Goal: Task Accomplishment & Management: Complete application form

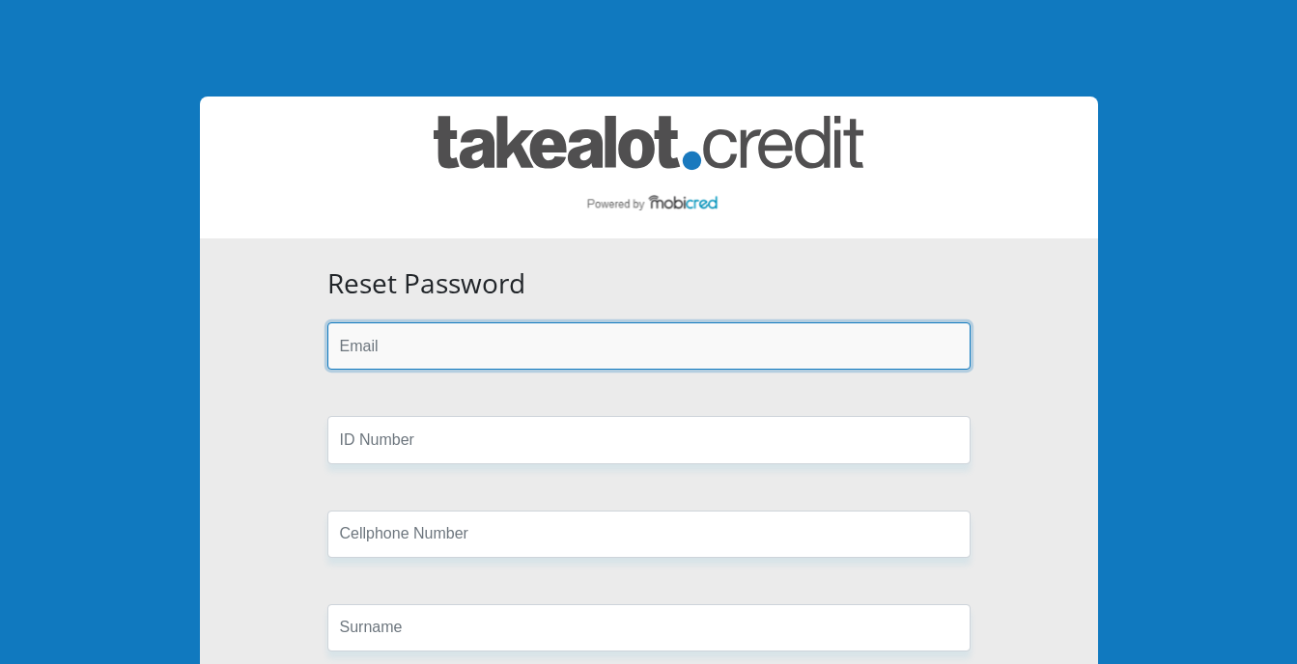
click at [403, 349] on input "email" at bounding box center [648, 345] width 643 height 47
type input "[EMAIL_ADDRESS][DOMAIN_NAME]"
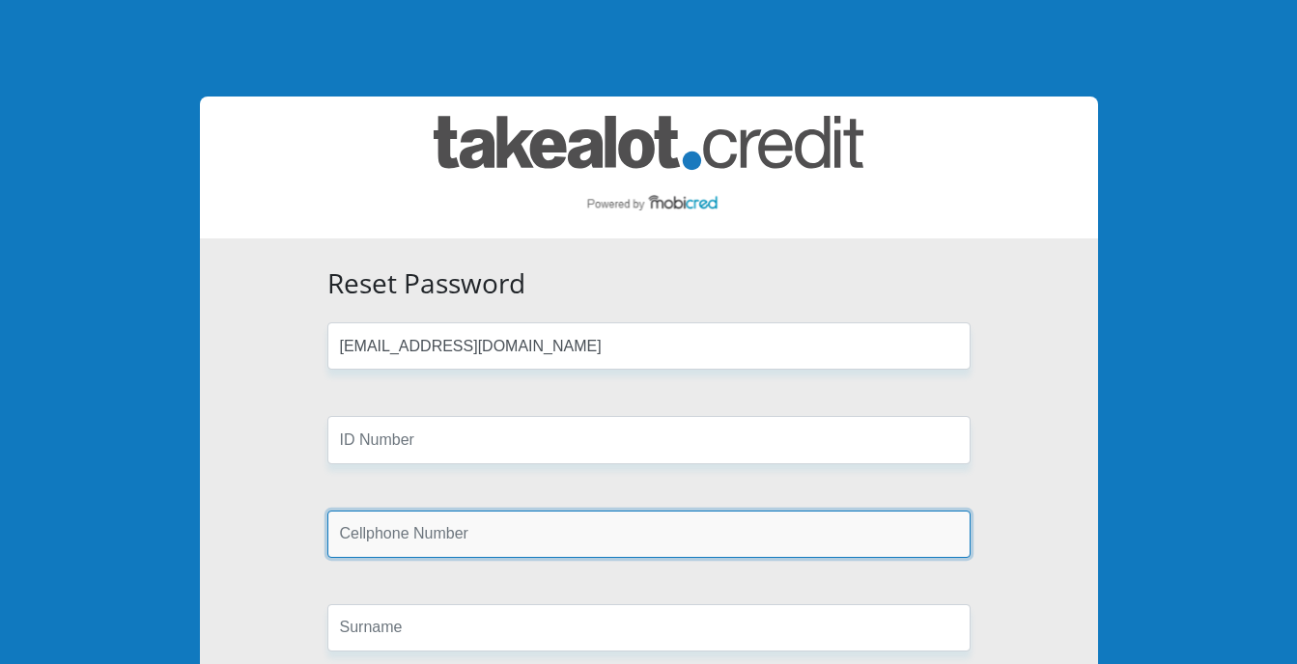
type input "0692430651"
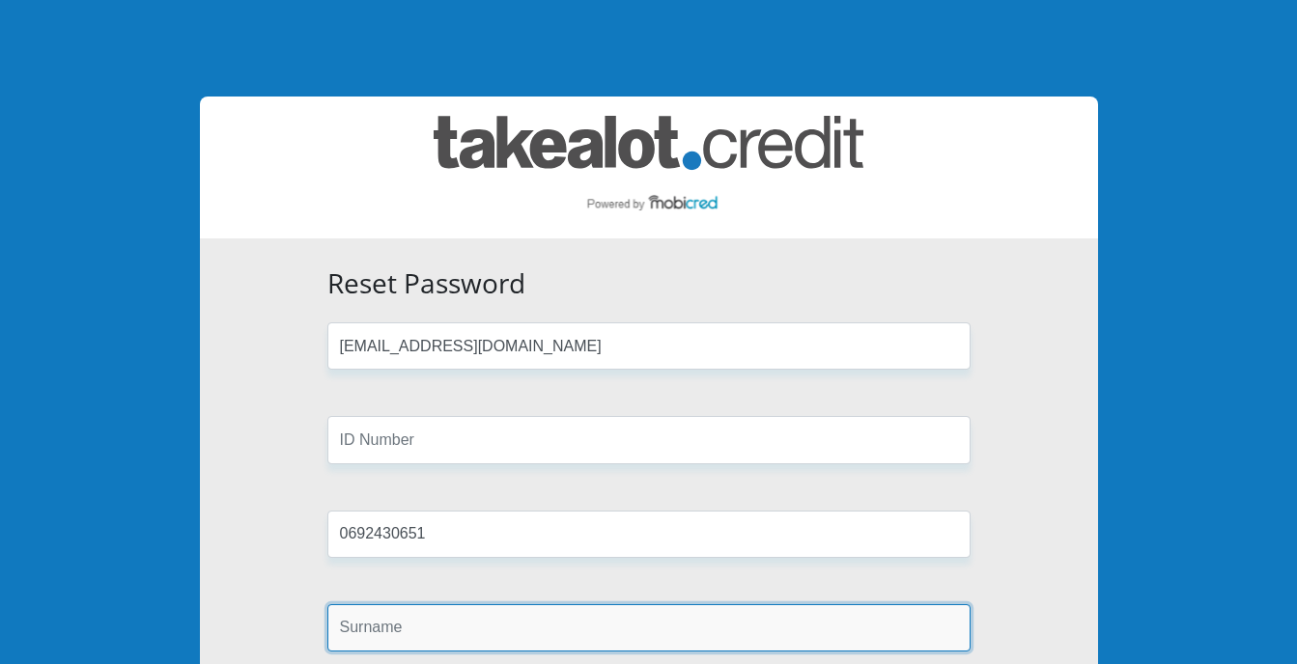
type input "sekele"
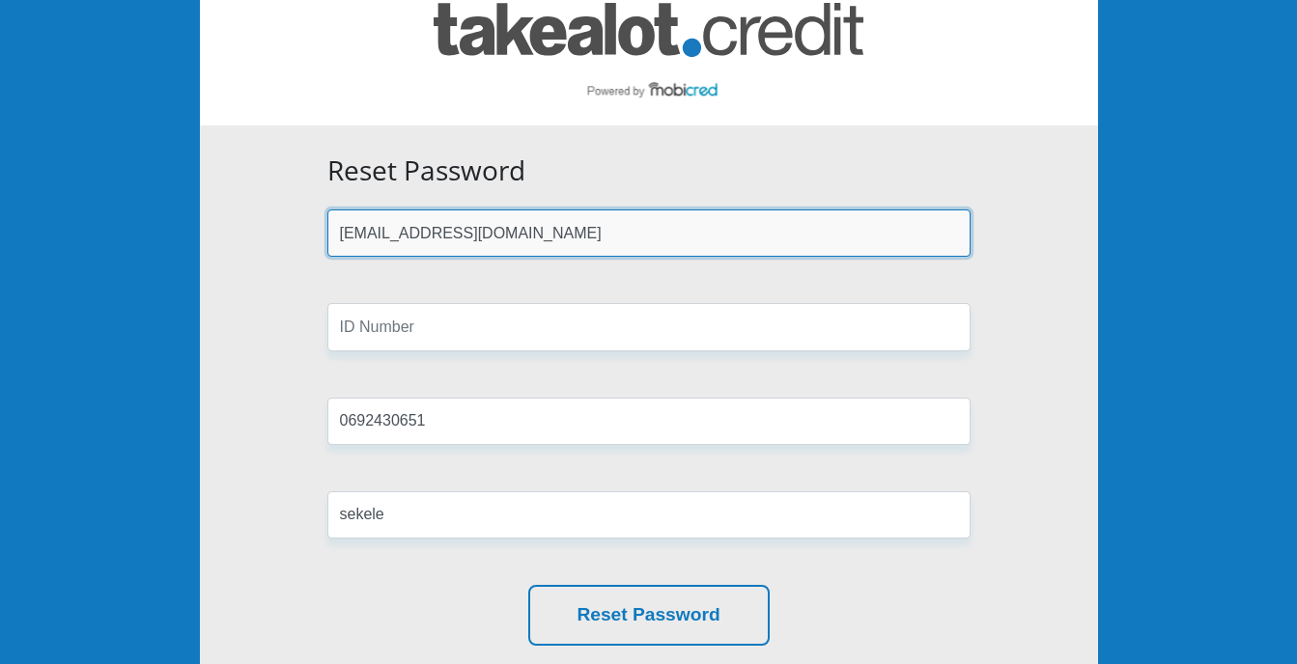
scroll to position [115, 0]
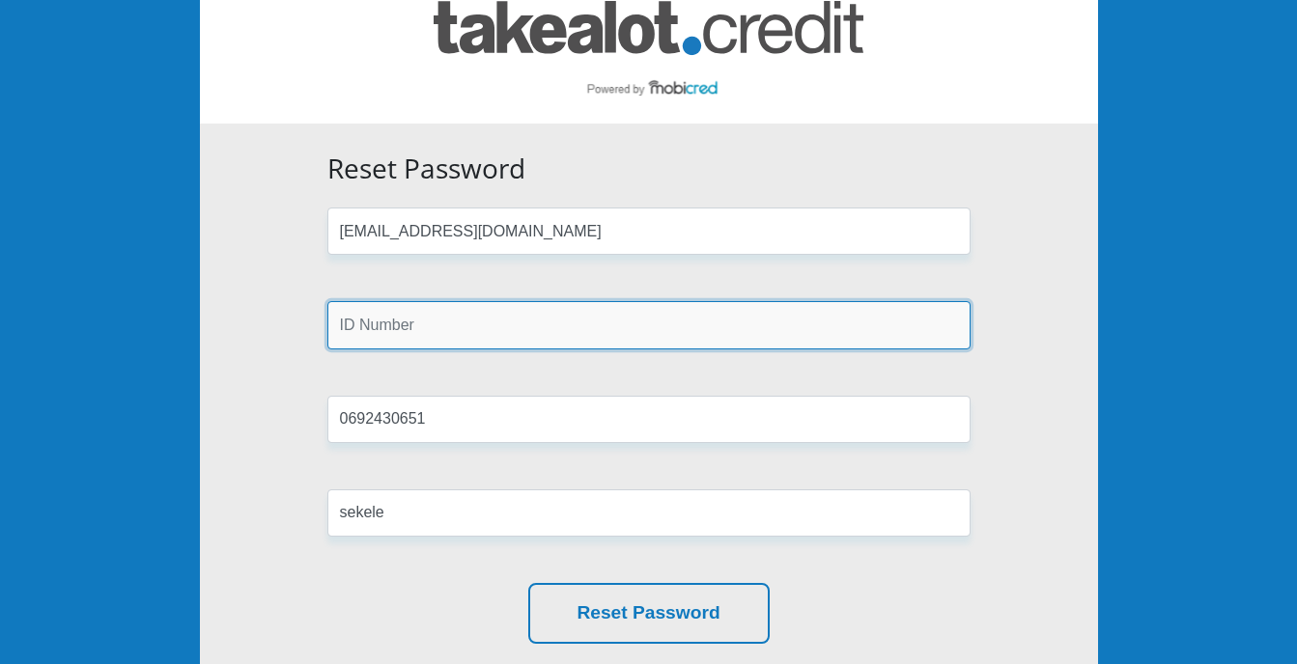
click at [506, 320] on input "text" at bounding box center [648, 324] width 643 height 47
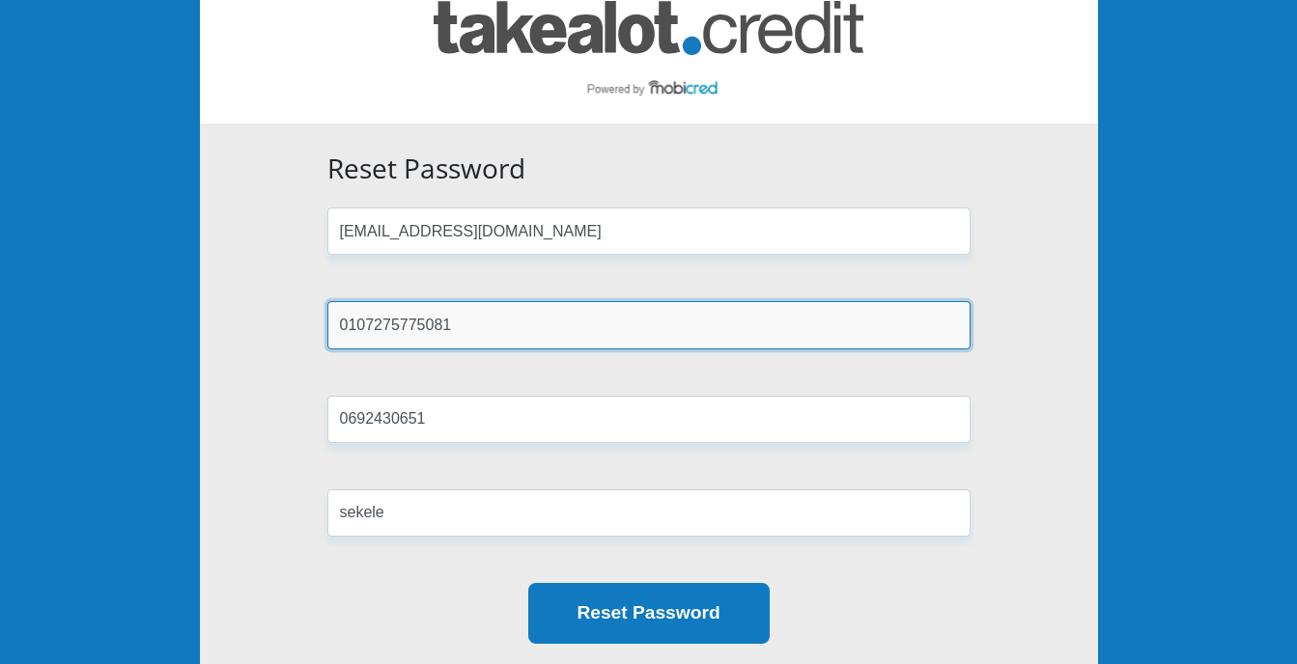
type input "0107275775081"
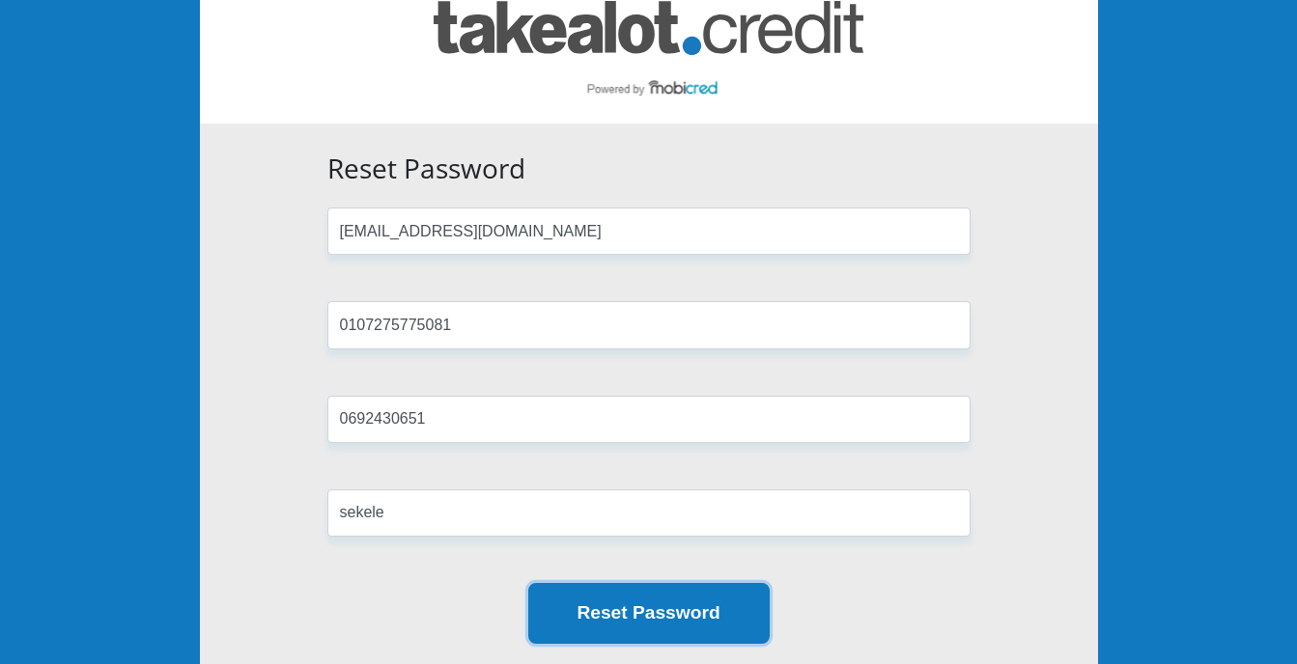
click at [636, 603] on button "Reset Password" at bounding box center [648, 613] width 241 height 61
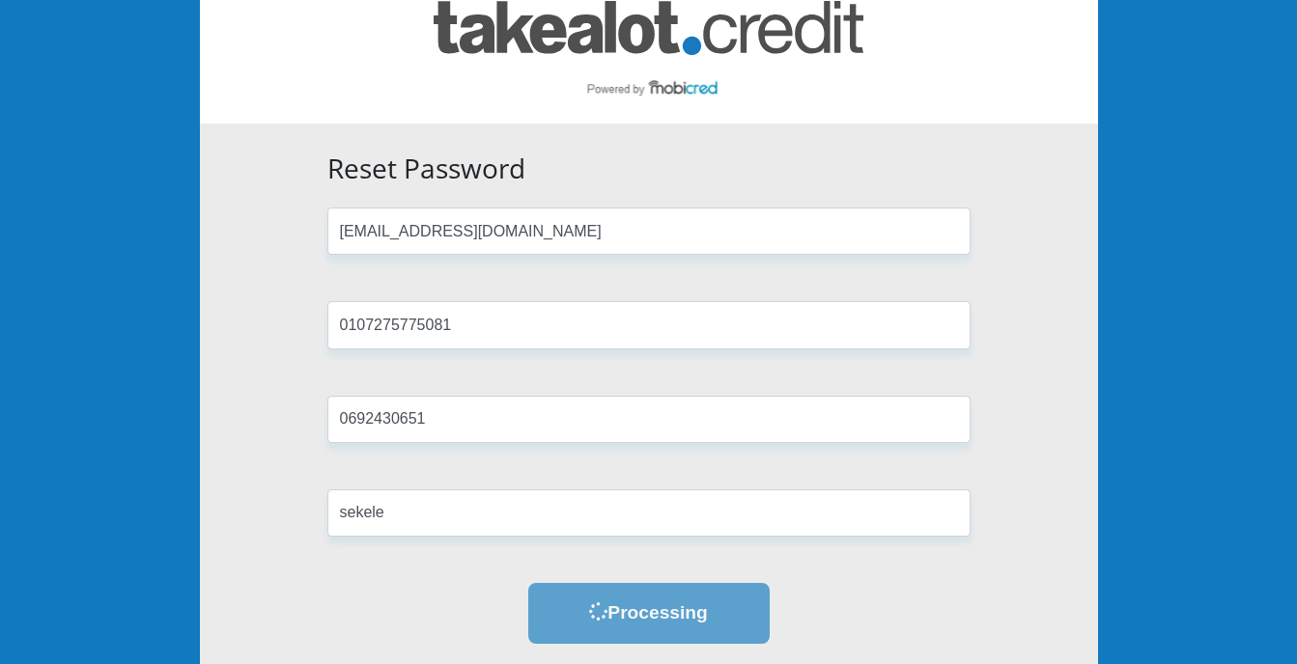
scroll to position [0, 0]
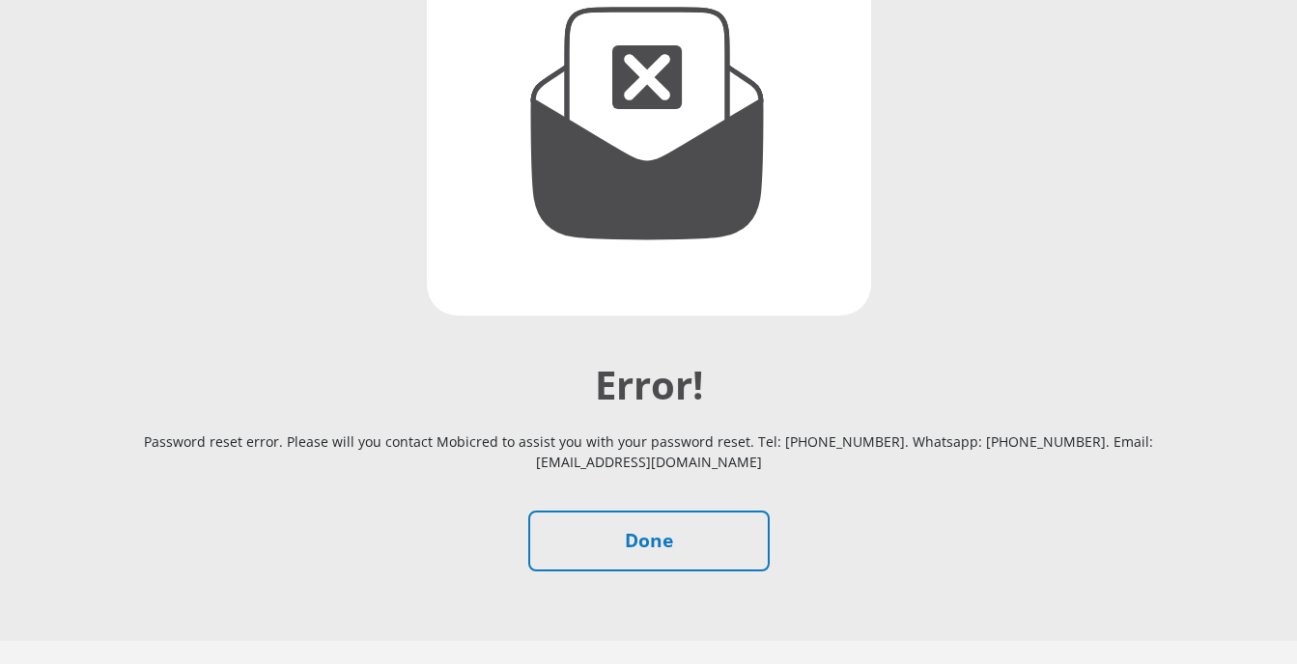
scroll to position [306, 0]
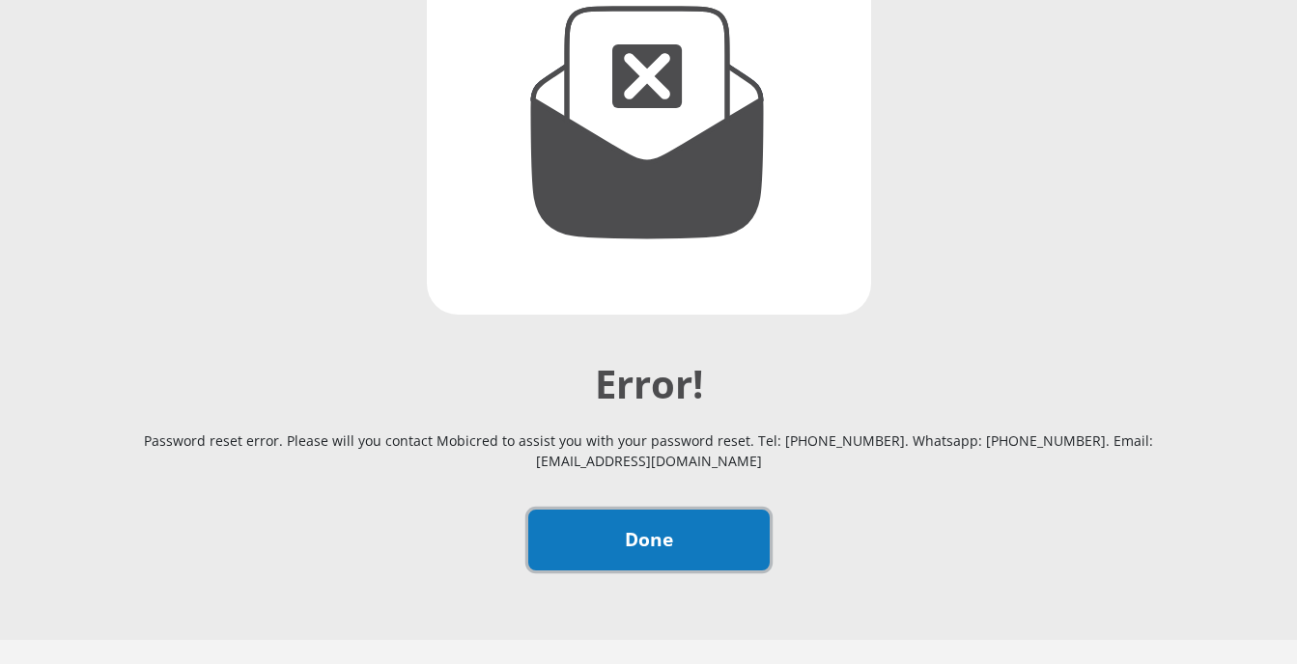
click at [761, 560] on link "Done" at bounding box center [648, 540] width 241 height 61
